Goal: Information Seeking & Learning: Learn about a topic

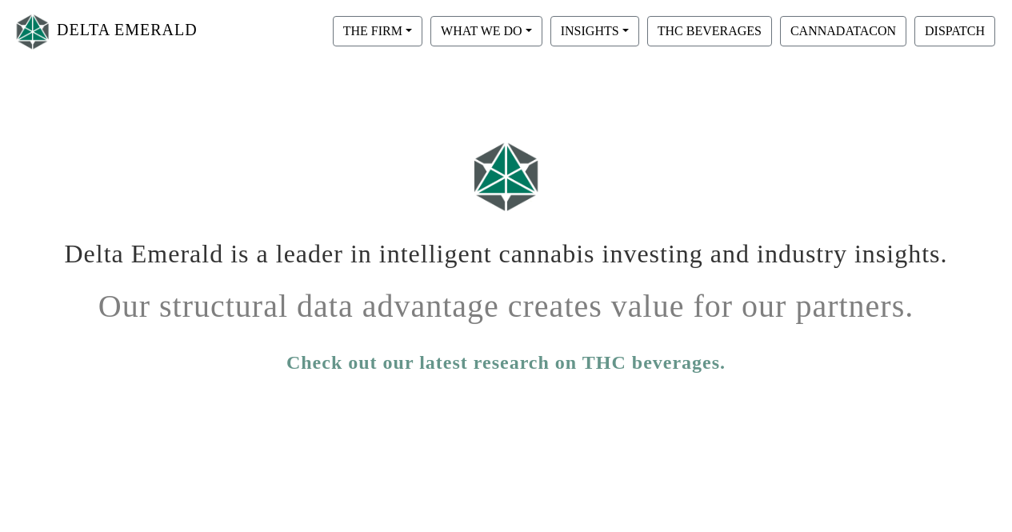
scroll to position [76, 0]
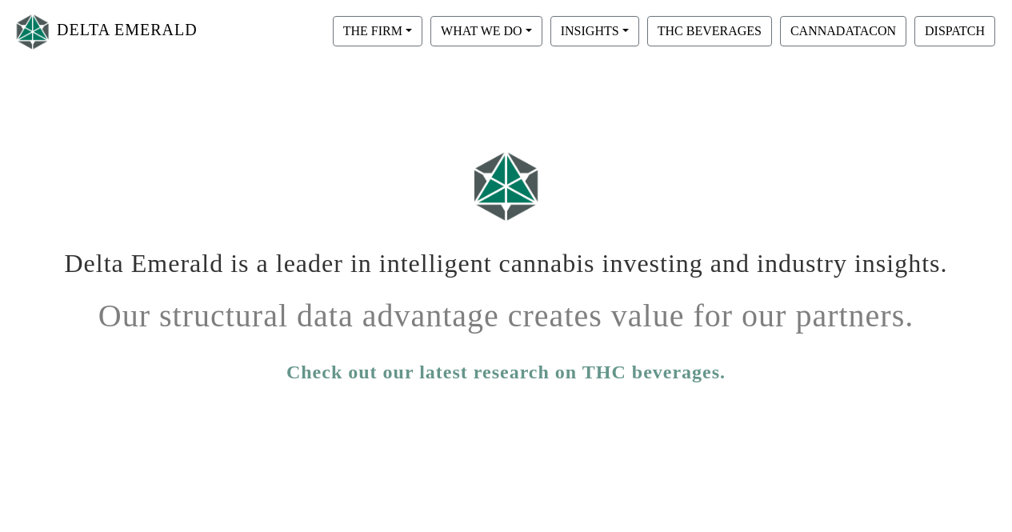
click at [591, 370] on link "Check out our latest research on THC beverages." at bounding box center [505, 372] width 439 height 29
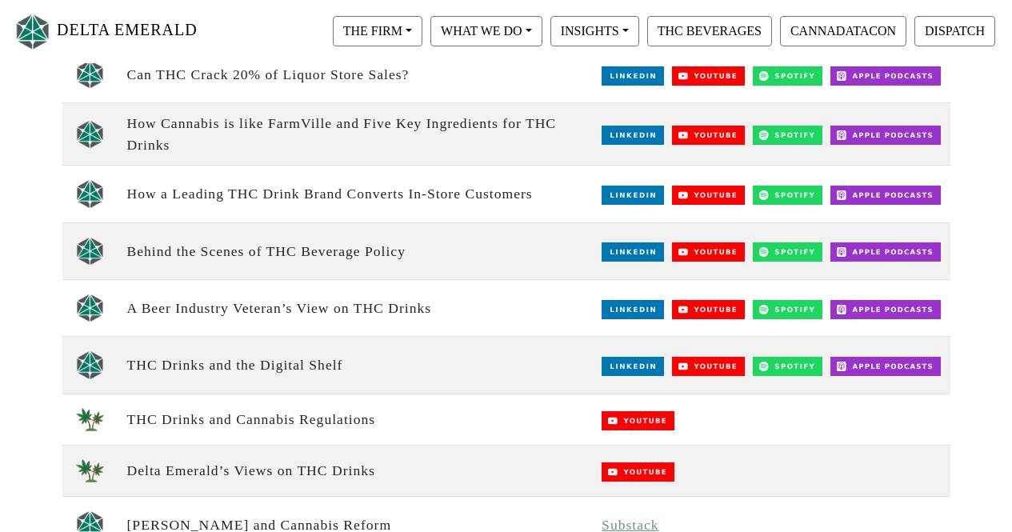
scroll to position [454, 0]
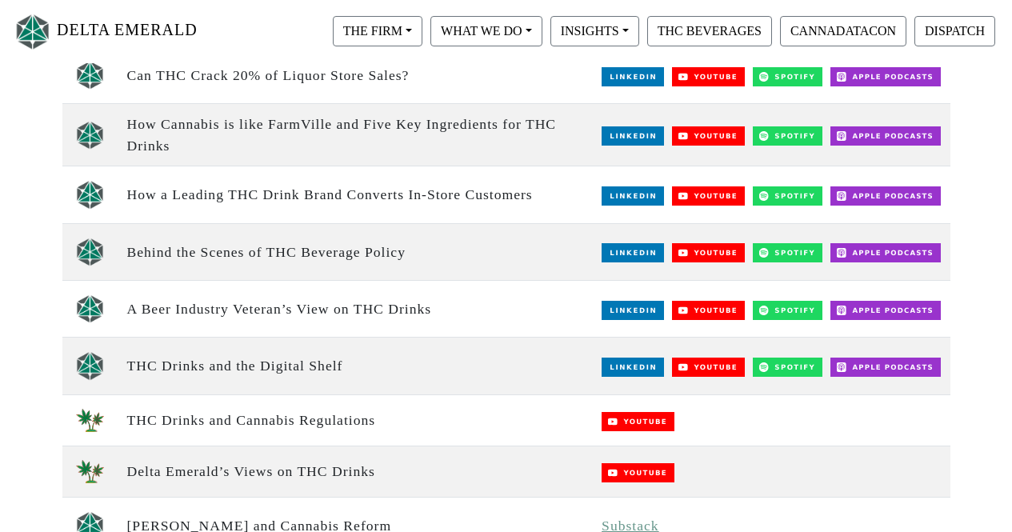
click at [637, 369] on img at bounding box center [633, 367] width 62 height 19
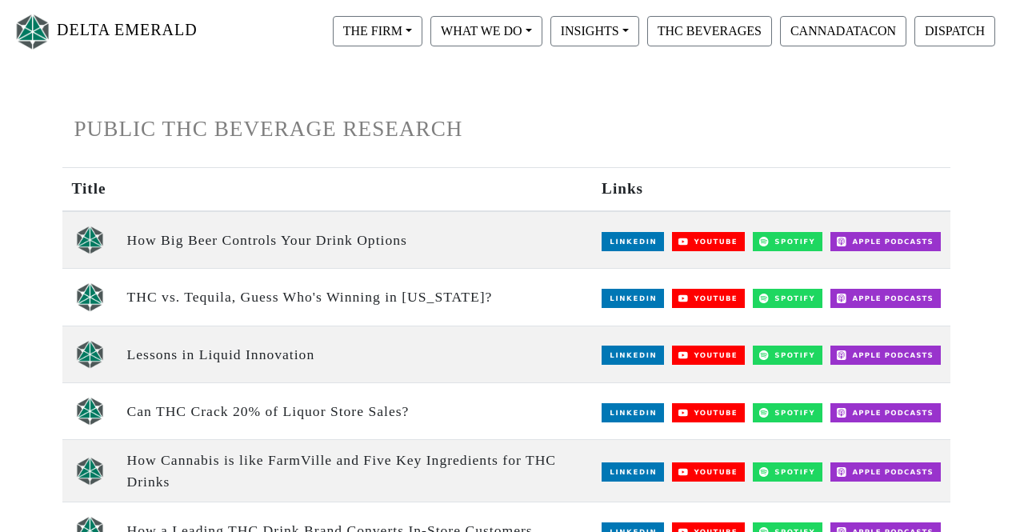
scroll to position [117, 0]
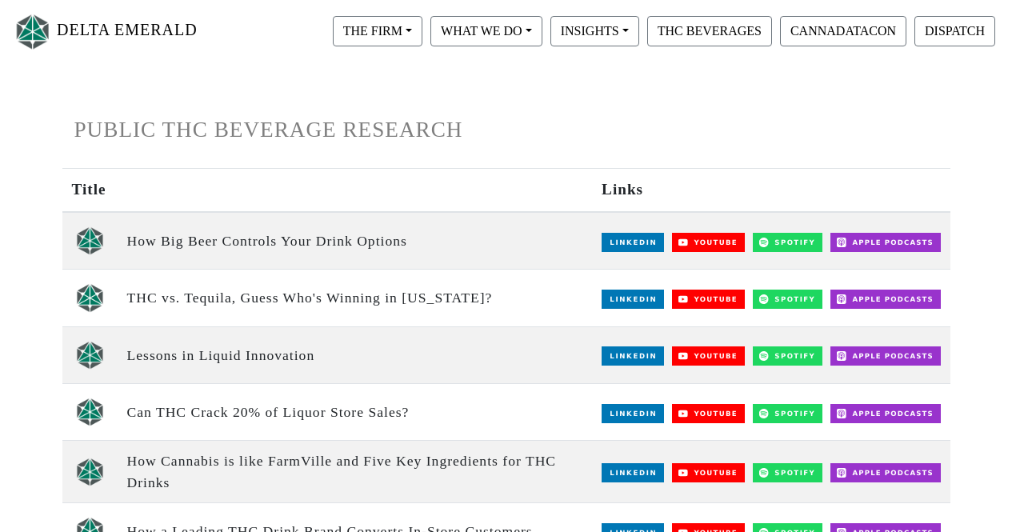
click at [631, 243] on img at bounding box center [633, 242] width 62 height 19
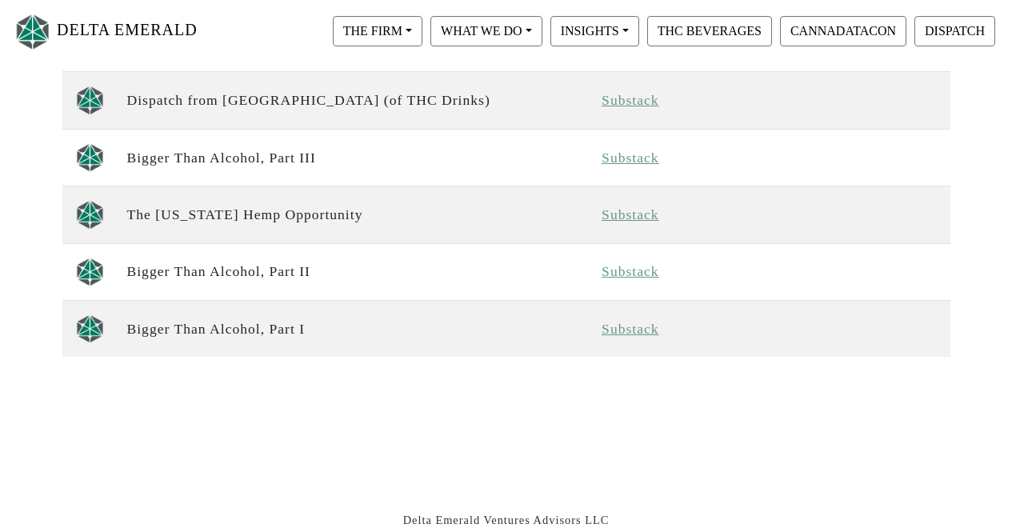
scroll to position [1409, 0]
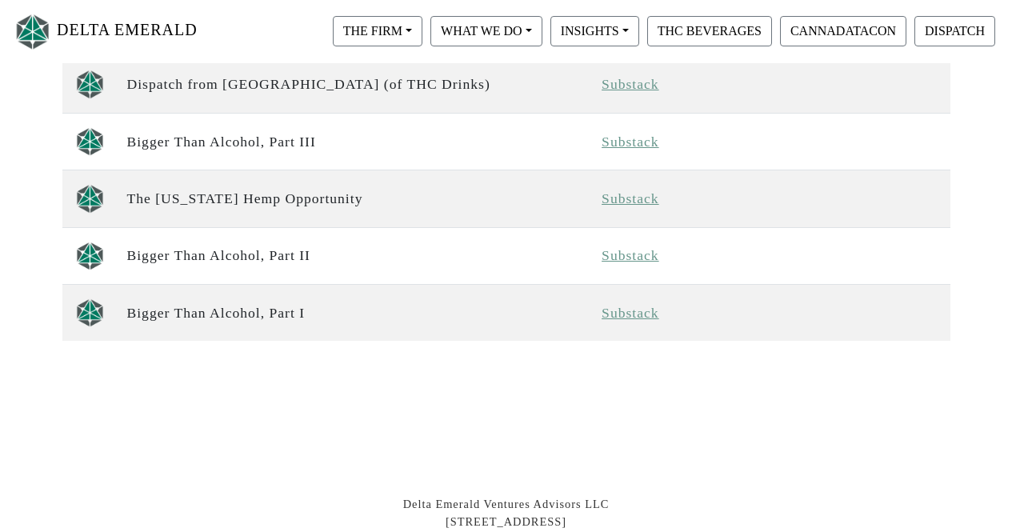
click at [631, 311] on link "Substack" at bounding box center [631, 313] width 58 height 16
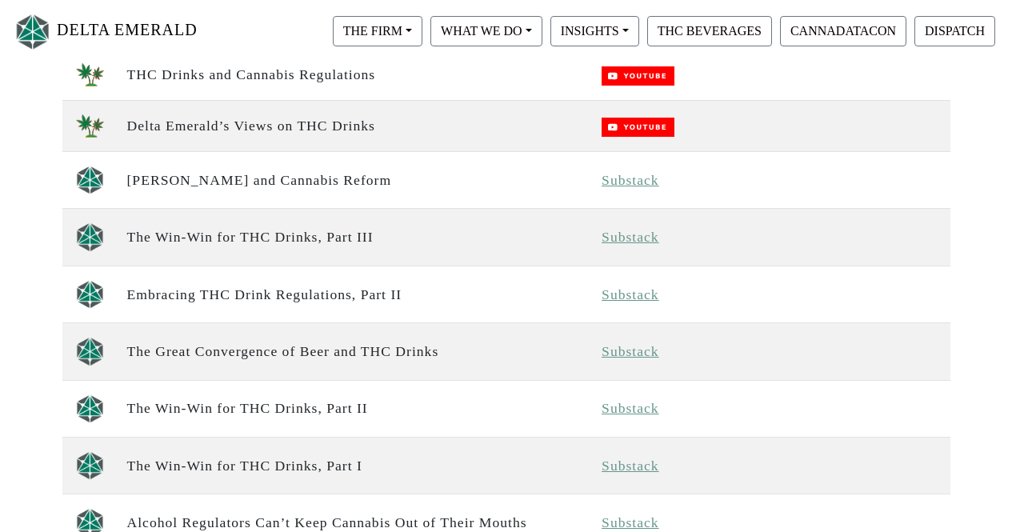
scroll to position [785, 0]
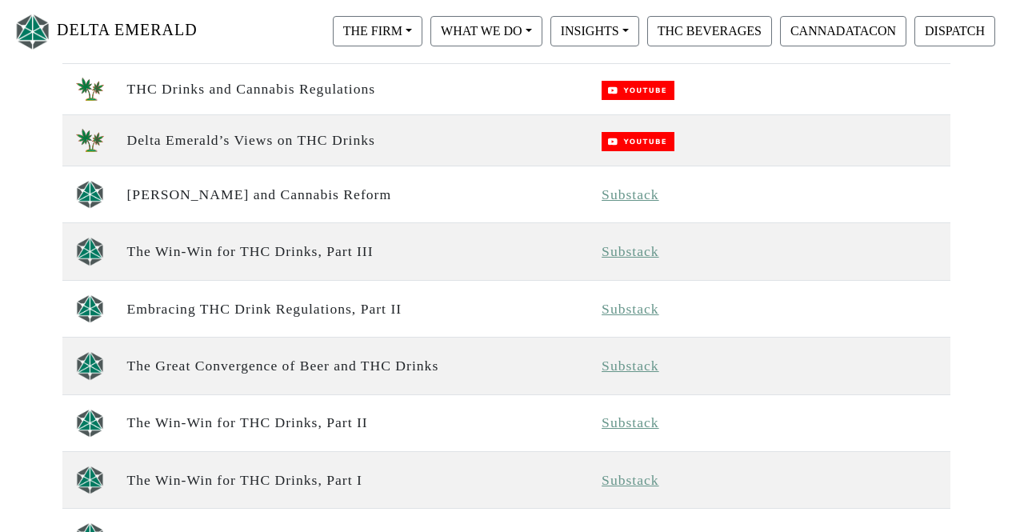
click at [619, 190] on link "Substack" at bounding box center [631, 194] width 58 height 16
